Goal: Transaction & Acquisition: Purchase product/service

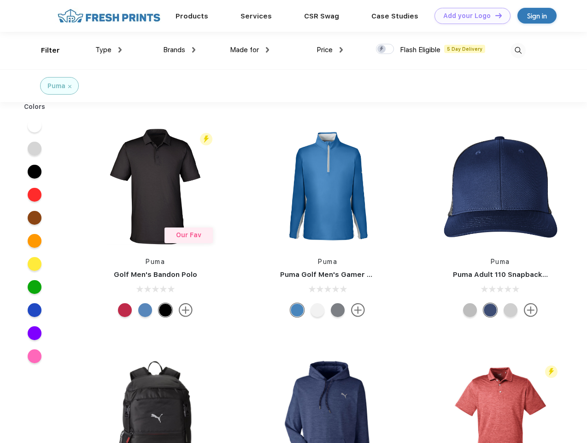
click at [469, 16] on link "Add your Logo Design Tool" at bounding box center [473, 16] width 76 height 16
click at [0, 0] on div "Design Tool" at bounding box center [0, 0] width 0 height 0
click at [495, 15] on link "Add your Logo Design Tool" at bounding box center [473, 16] width 76 height 16
click at [44, 50] on div "Filter" at bounding box center [50, 50] width 19 height 11
click at [109, 50] on span "Type" at bounding box center [103, 50] width 16 height 8
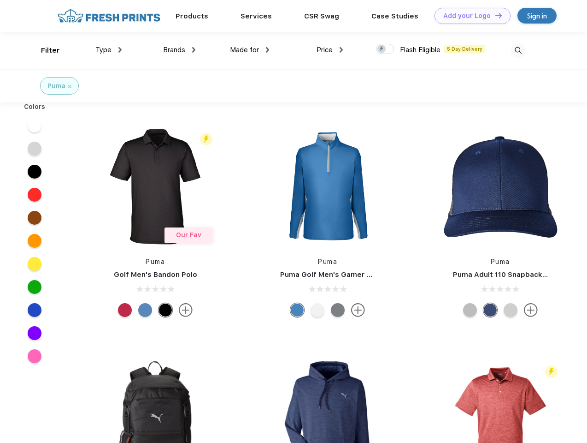
click at [179, 50] on span "Brands" at bounding box center [174, 50] width 22 height 8
click at [250, 50] on span "Made for" at bounding box center [244, 50] width 29 height 8
click at [330, 50] on span "Price" at bounding box center [325, 50] width 16 height 8
click at [386, 49] on div at bounding box center [385, 49] width 18 height 10
click at [382, 49] on input "checkbox" at bounding box center [379, 46] width 6 height 6
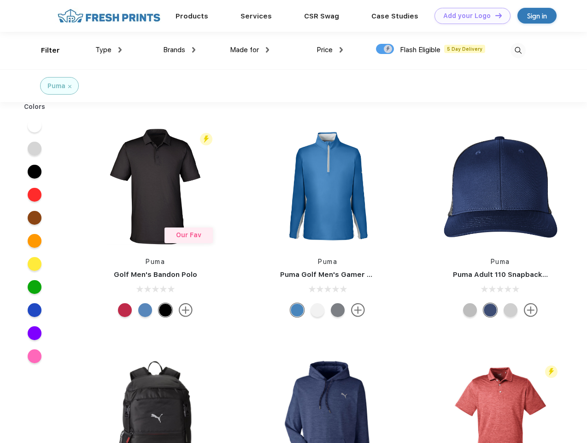
click at [518, 50] on img at bounding box center [518, 50] width 15 height 15
